Goal: Task Accomplishment & Management: Use online tool/utility

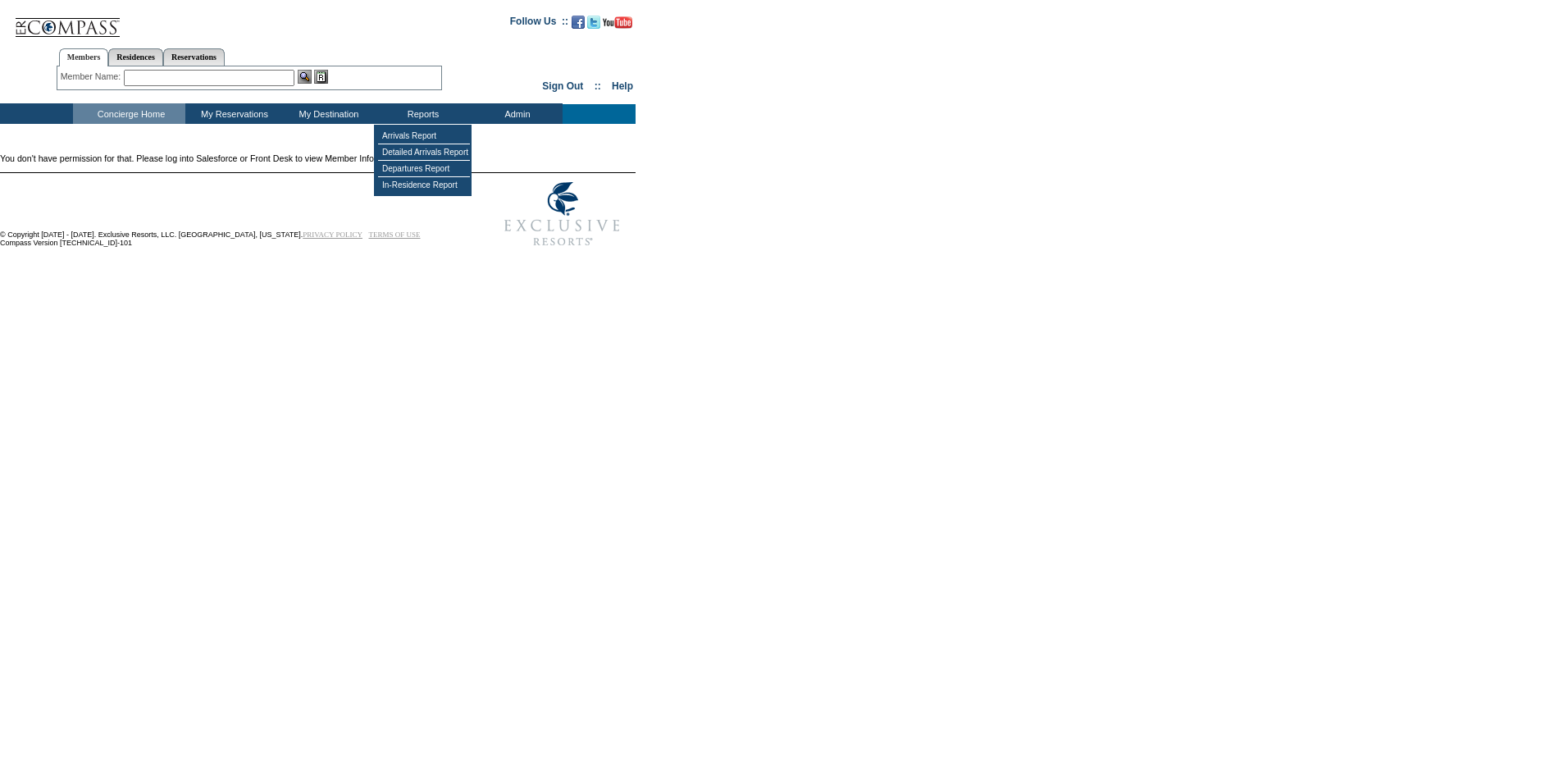
click at [432, 120] on td "Reports" at bounding box center [421, 113] width 95 height 21
click at [425, 137] on td "Arrivals Report" at bounding box center [424, 136] width 92 height 16
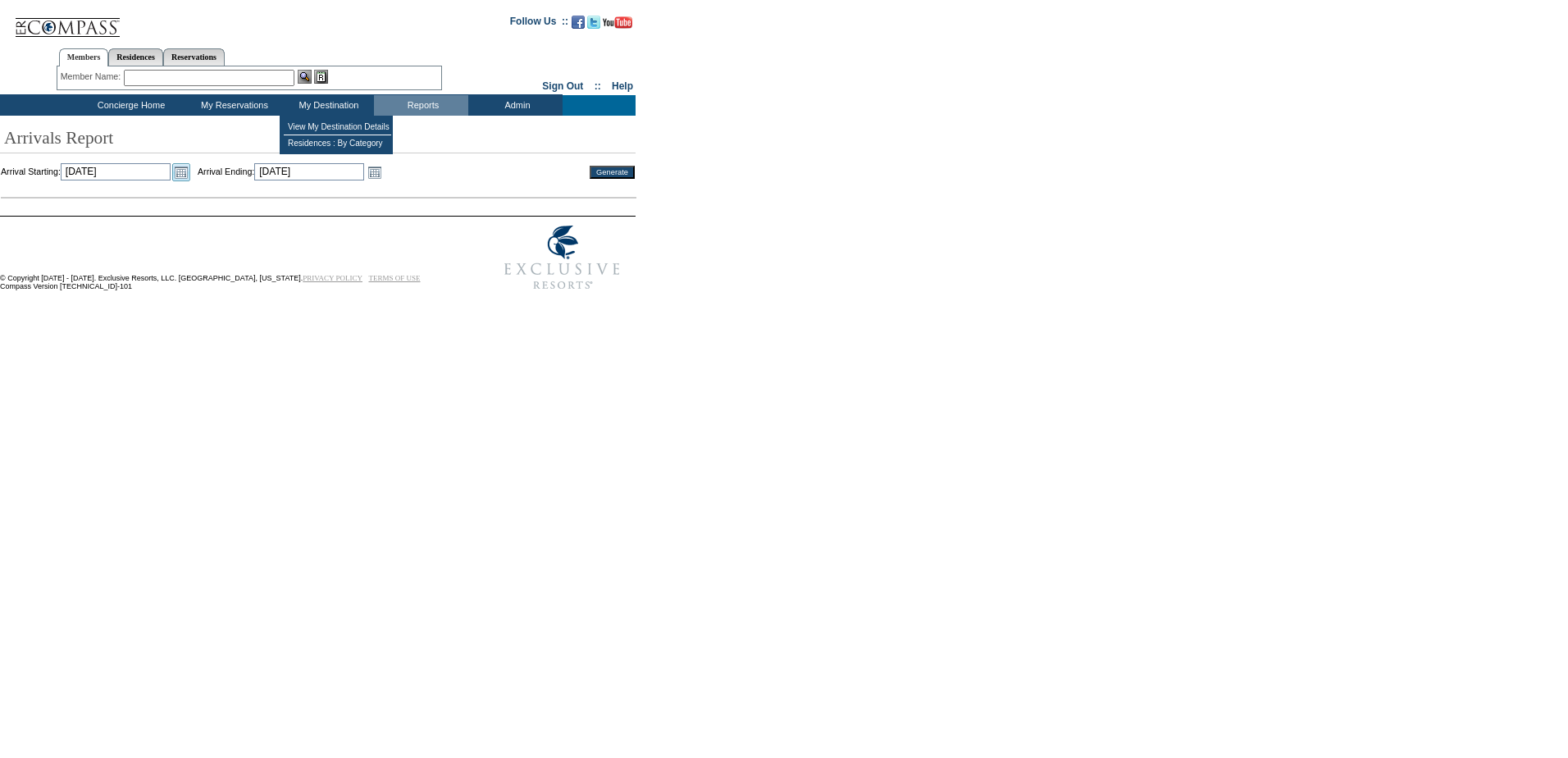
click at [190, 173] on link "Open the calendar popup." at bounding box center [181, 172] width 18 height 18
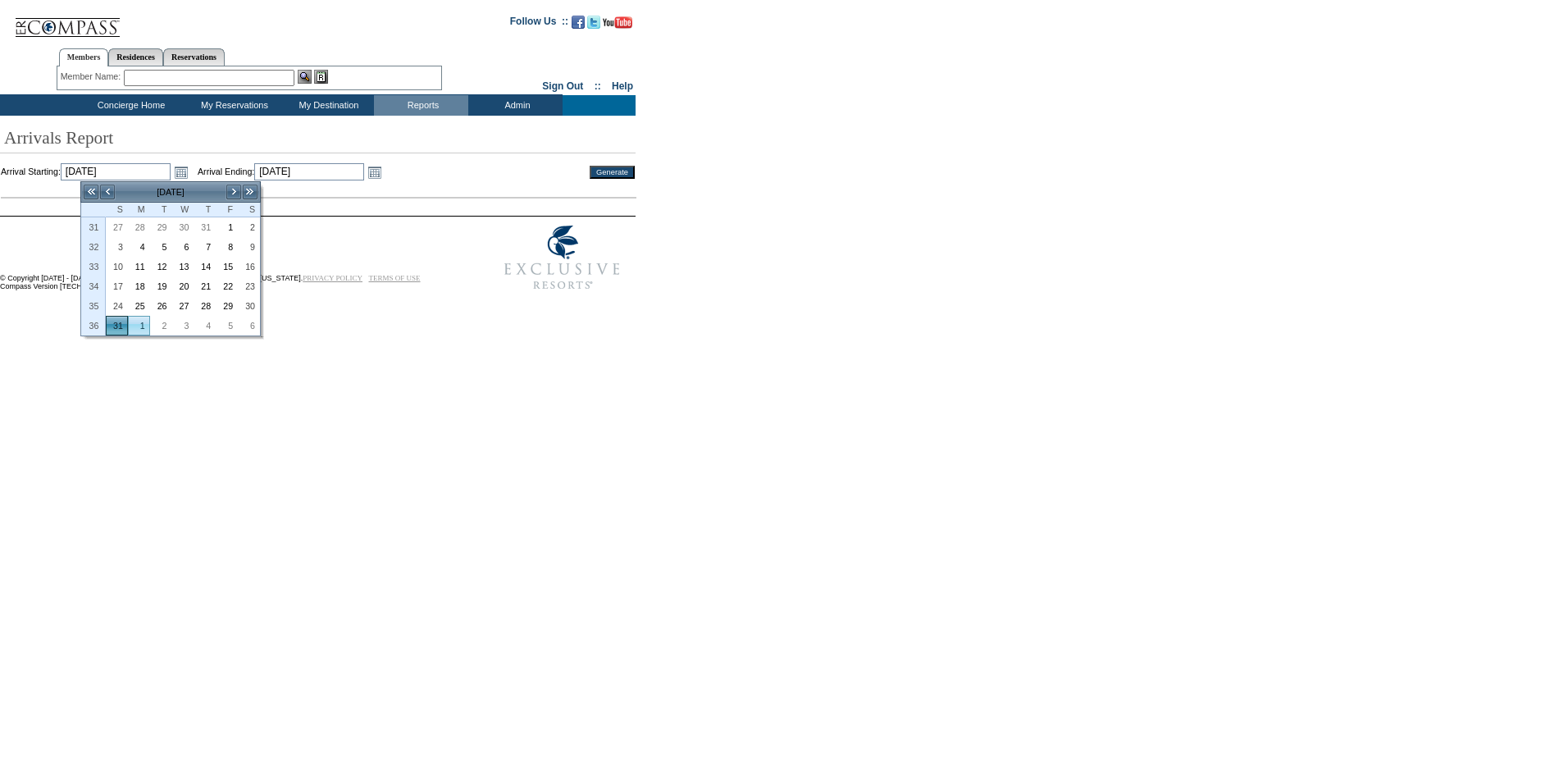
click at [136, 321] on link "1" at bounding box center [139, 326] width 21 height 18
type input "[DATE]"
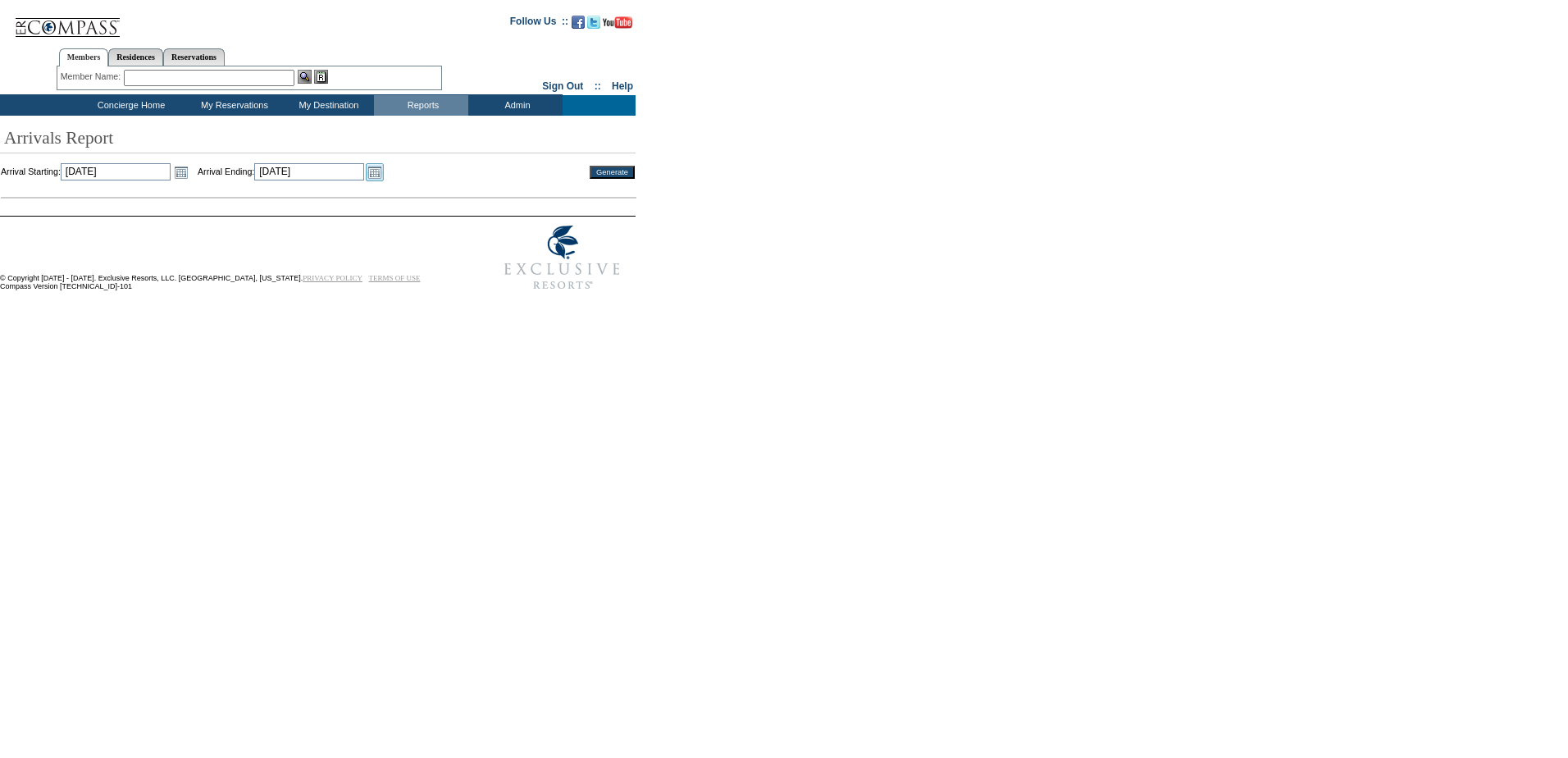
click at [384, 168] on link "Open the calendar popup." at bounding box center [375, 172] width 18 height 18
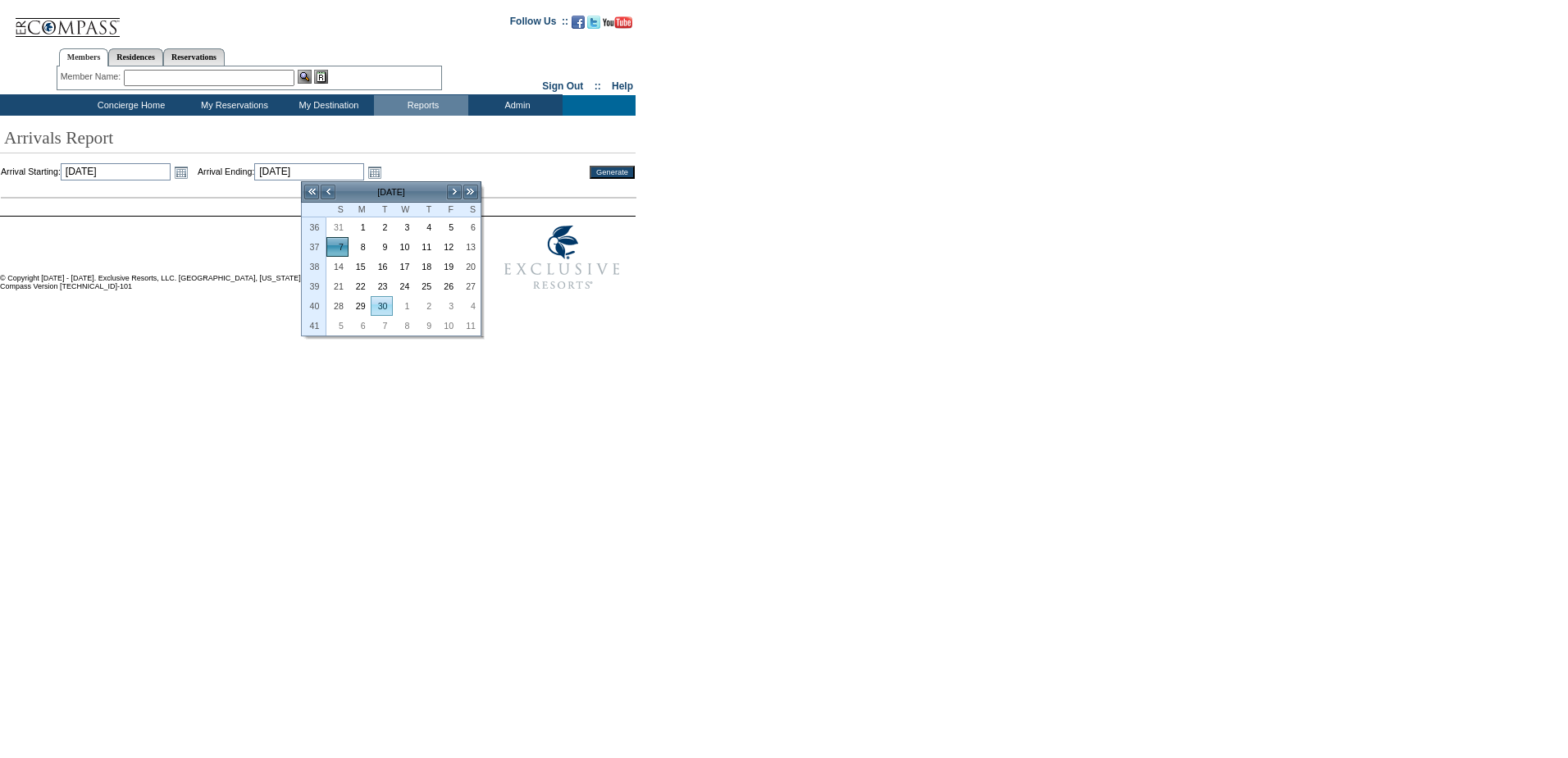
click at [386, 303] on link "30" at bounding box center [382, 306] width 21 height 18
type input "[DATE]"
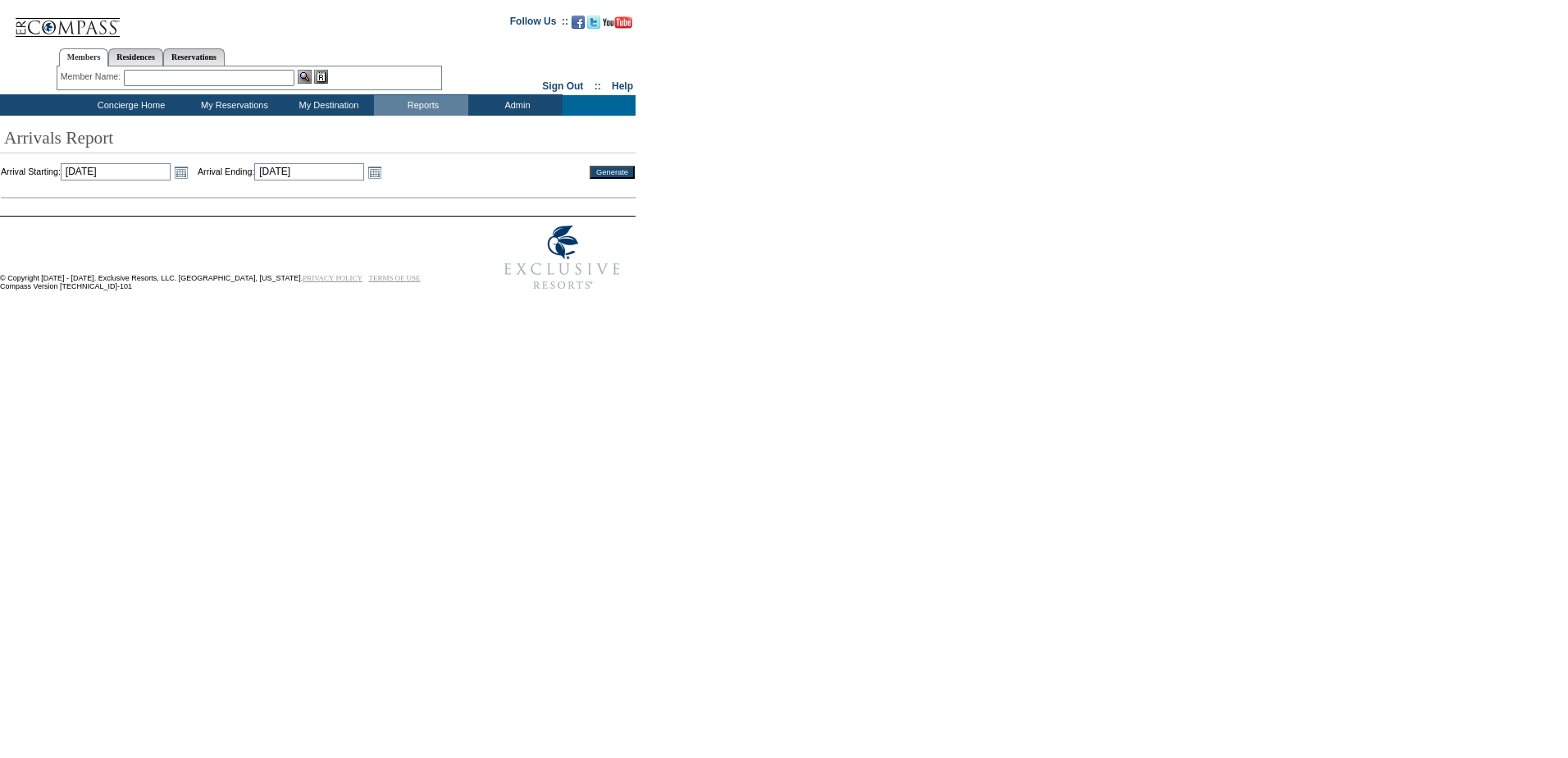
click at [623, 174] on input "Generate" at bounding box center [612, 172] width 45 height 13
